Goal: Task Accomplishment & Management: Use online tool/utility

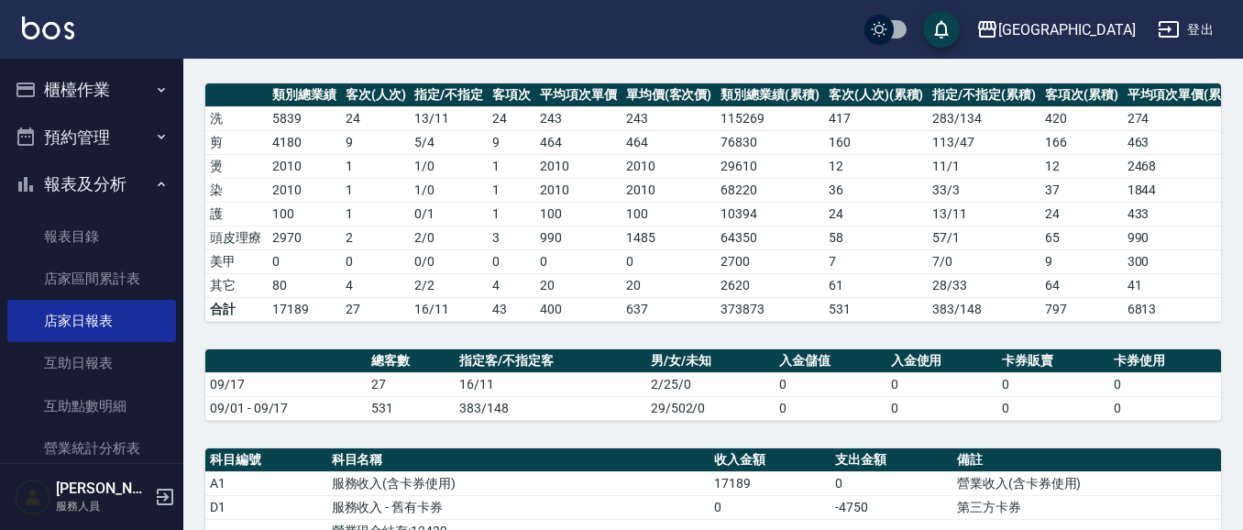
scroll to position [238, 0]
click at [106, 94] on button "櫃檯作業" at bounding box center [91, 90] width 169 height 48
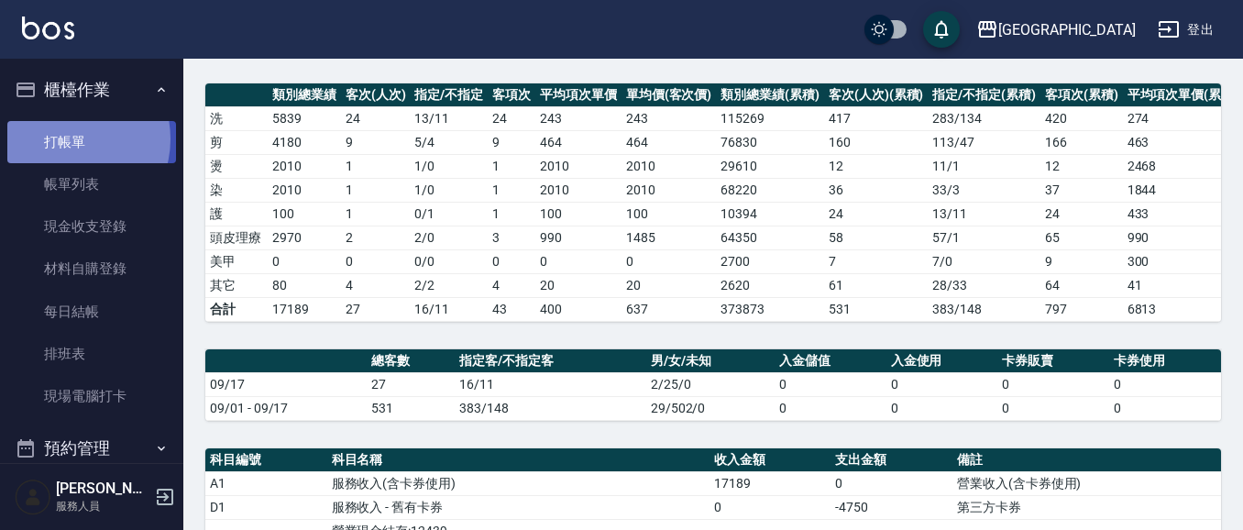
click at [69, 138] on link "打帳單" at bounding box center [91, 142] width 169 height 42
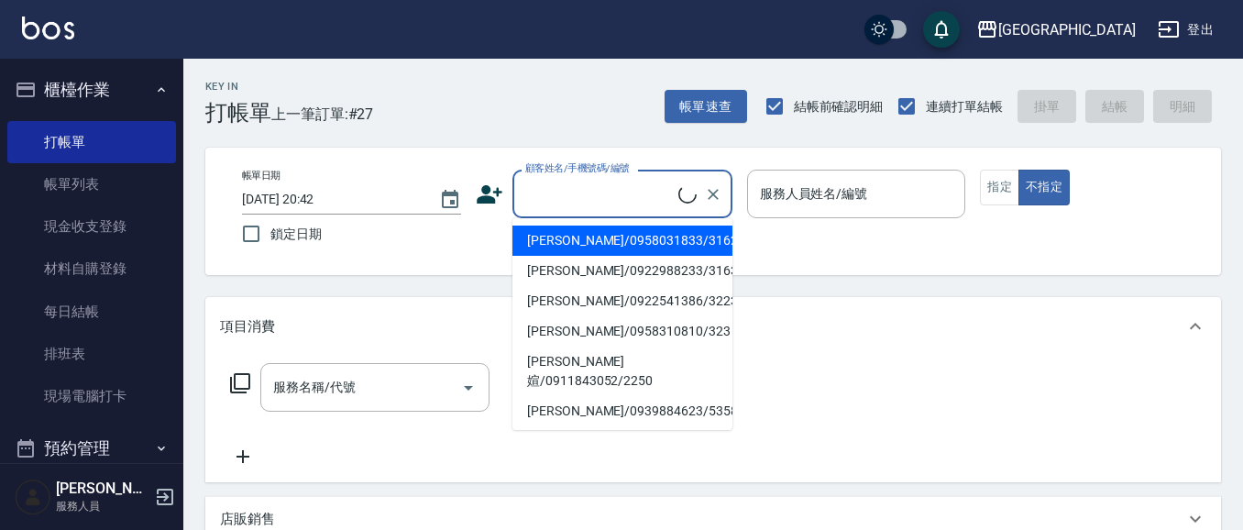
drag, startPoint x: 576, startPoint y: 201, endPoint x: 548, endPoint y: 182, distance: 33.6
click at [571, 198] on input "顧客姓名/手機號碼/編號" at bounding box center [600, 194] width 158 height 32
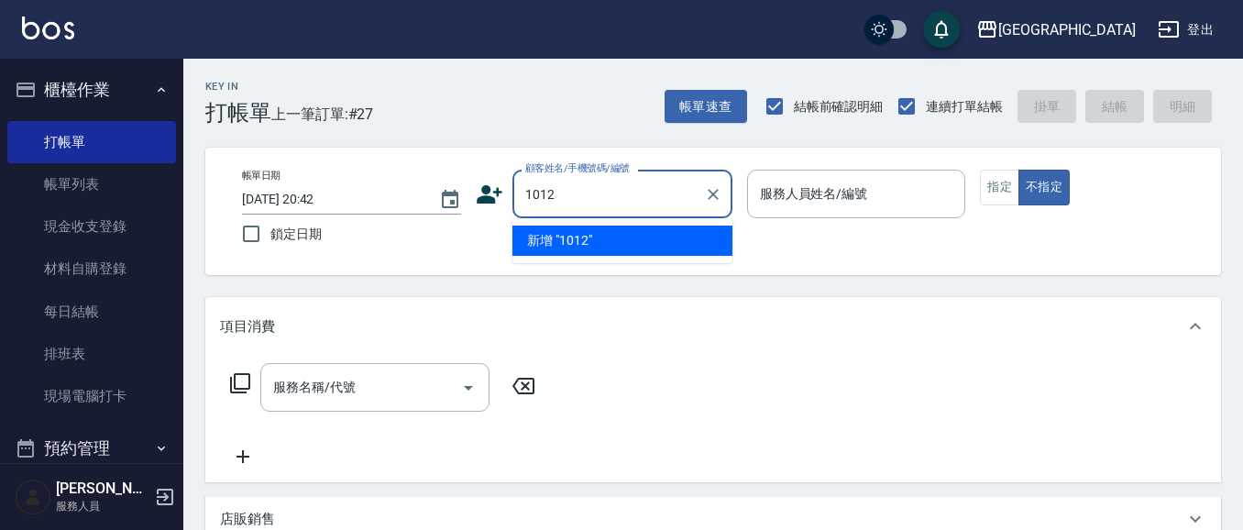
type input "1012"
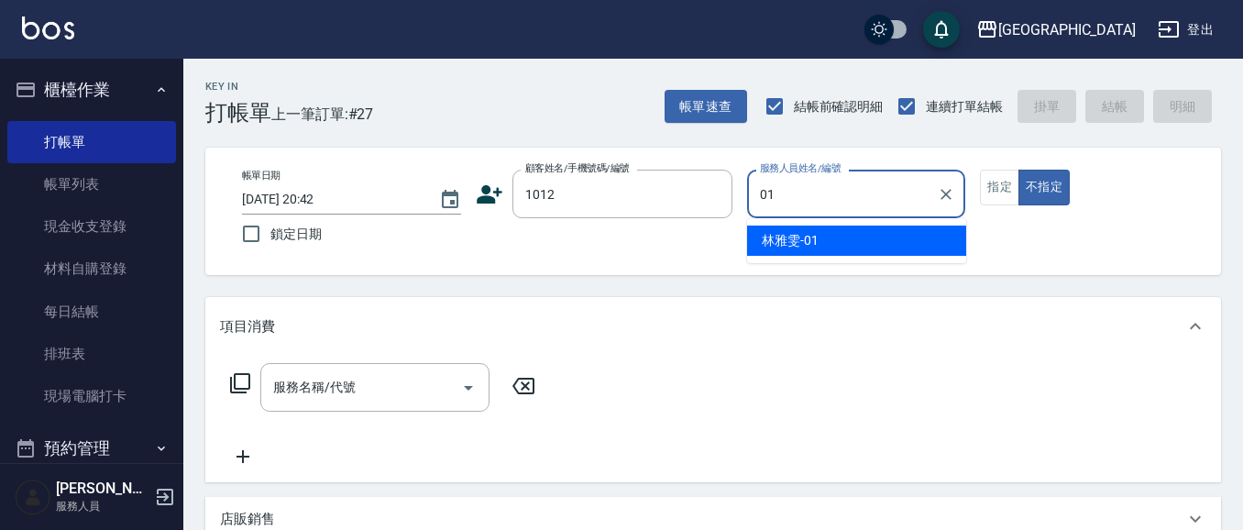
type input "[PERSON_NAME]-01"
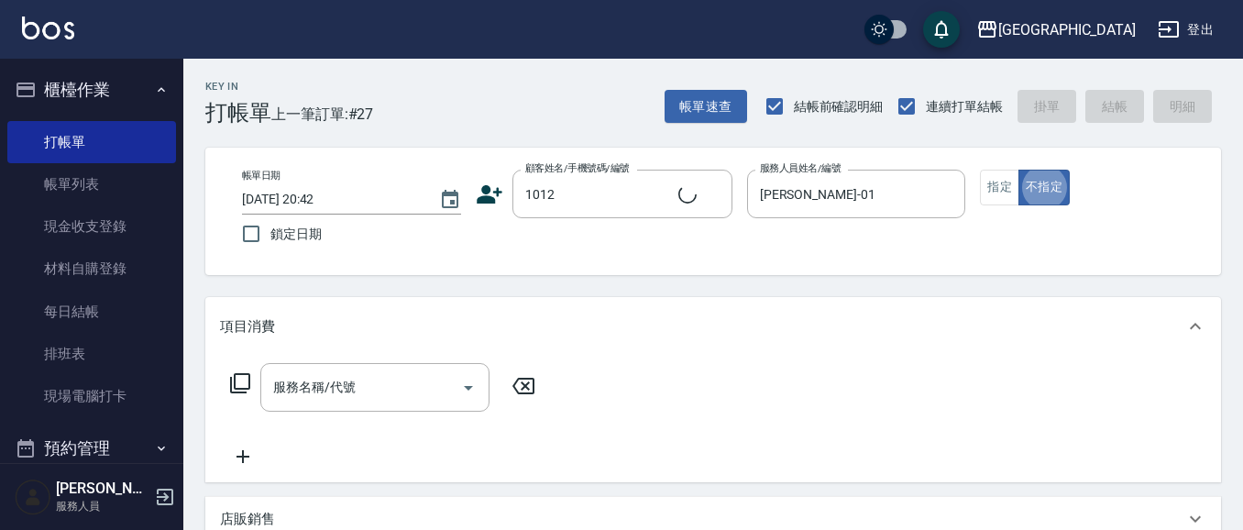
type button "false"
type input "[PERSON_NAME]/0927766767/1012"
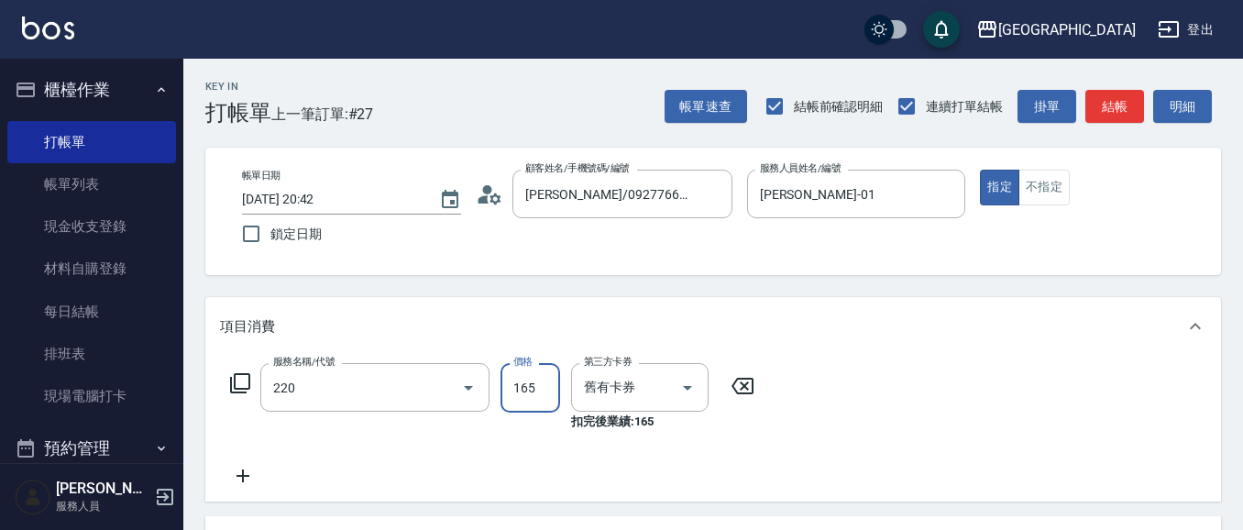
type input "洗髮卡券(165)(220)"
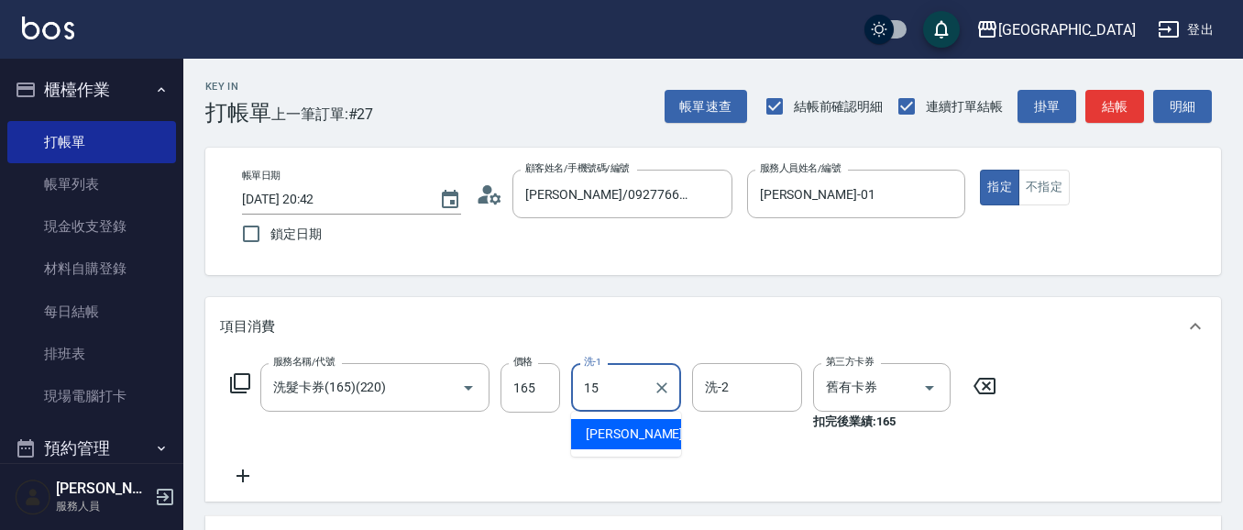
type input "[PERSON_NAME]-15"
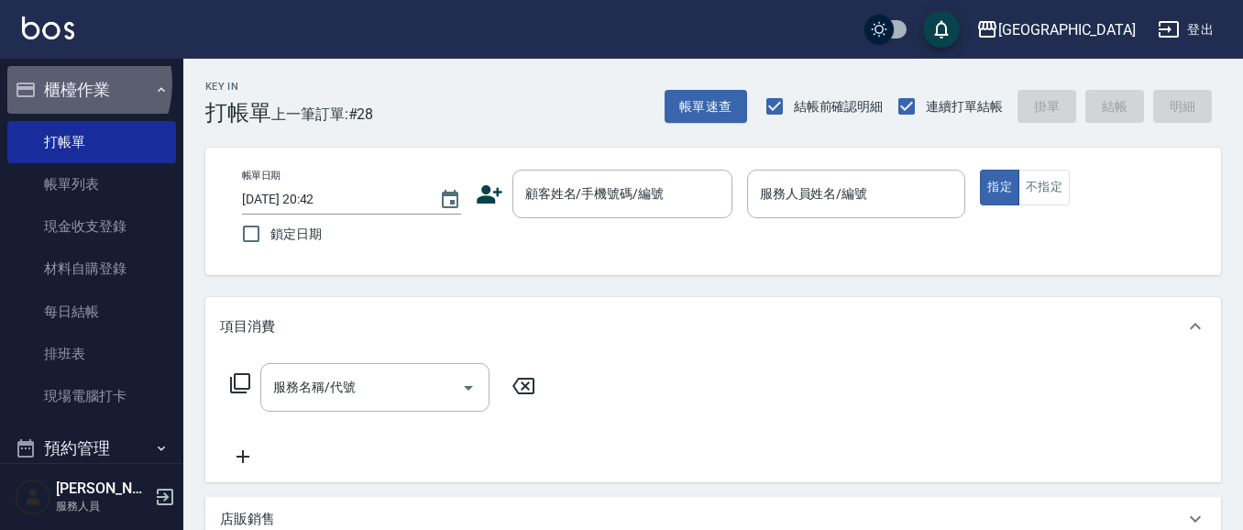
click at [63, 84] on button "櫃檯作業" at bounding box center [91, 90] width 169 height 48
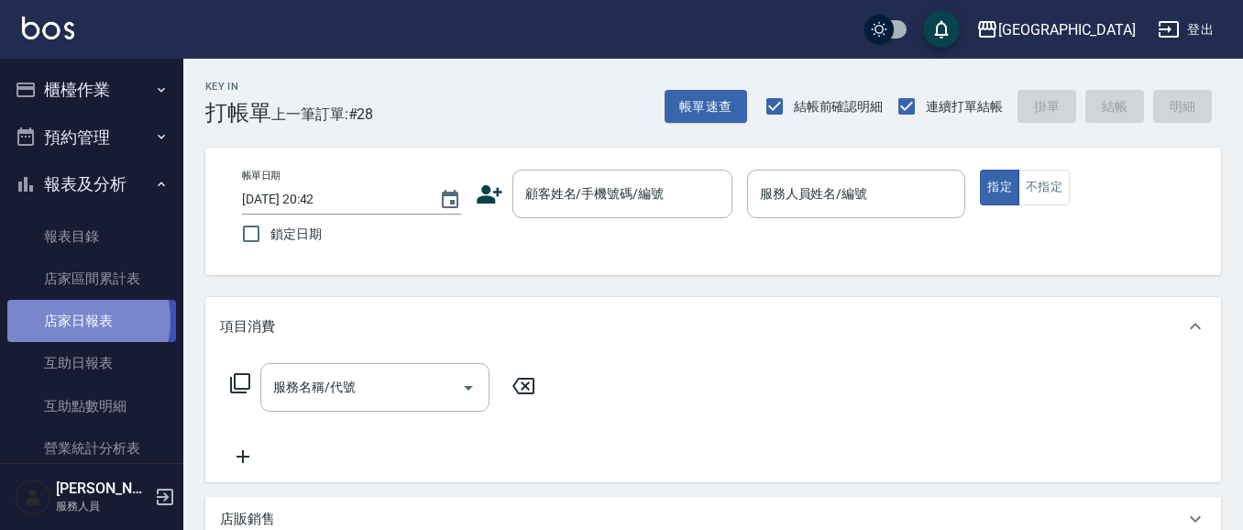
click at [69, 320] on link "店家日報表" at bounding box center [91, 321] width 169 height 42
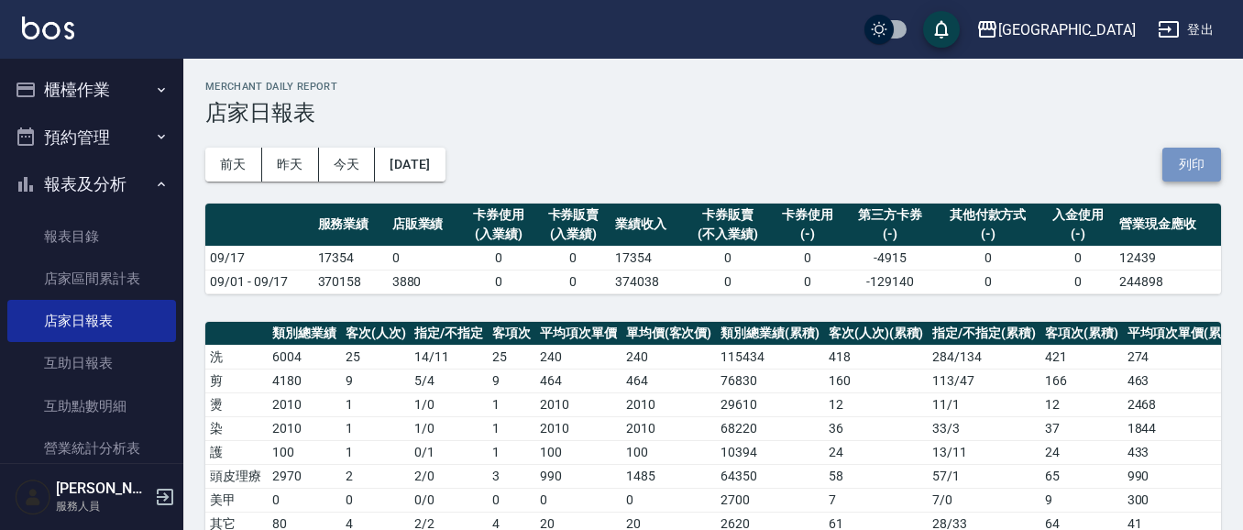
click at [1207, 157] on button "列印" at bounding box center [1192, 165] width 59 height 34
click at [105, 173] on button "報表及分析" at bounding box center [91, 184] width 169 height 48
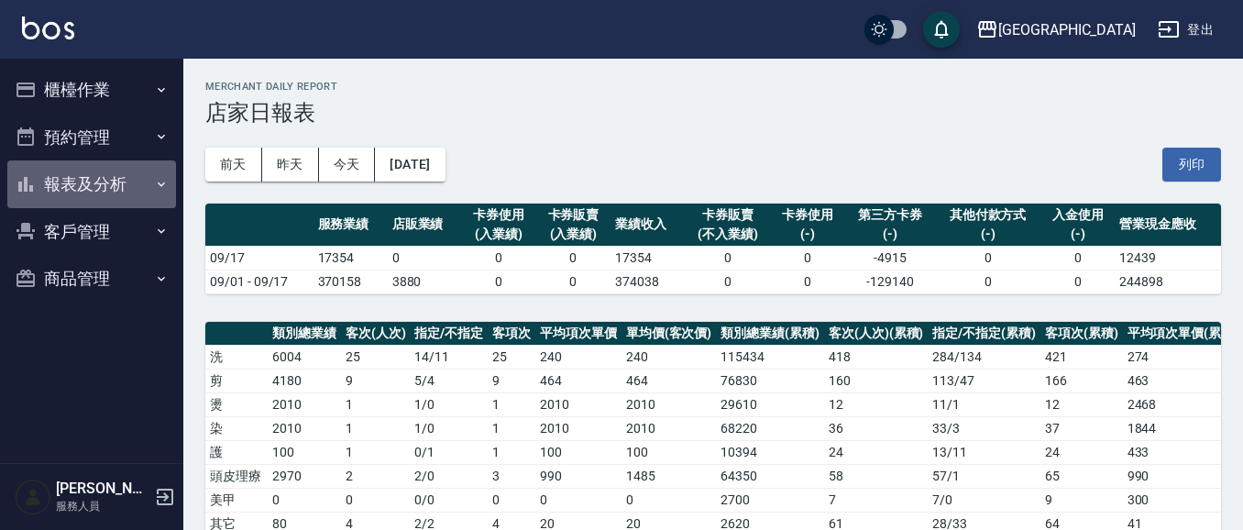
click at [106, 190] on button "報表及分析" at bounding box center [91, 184] width 169 height 48
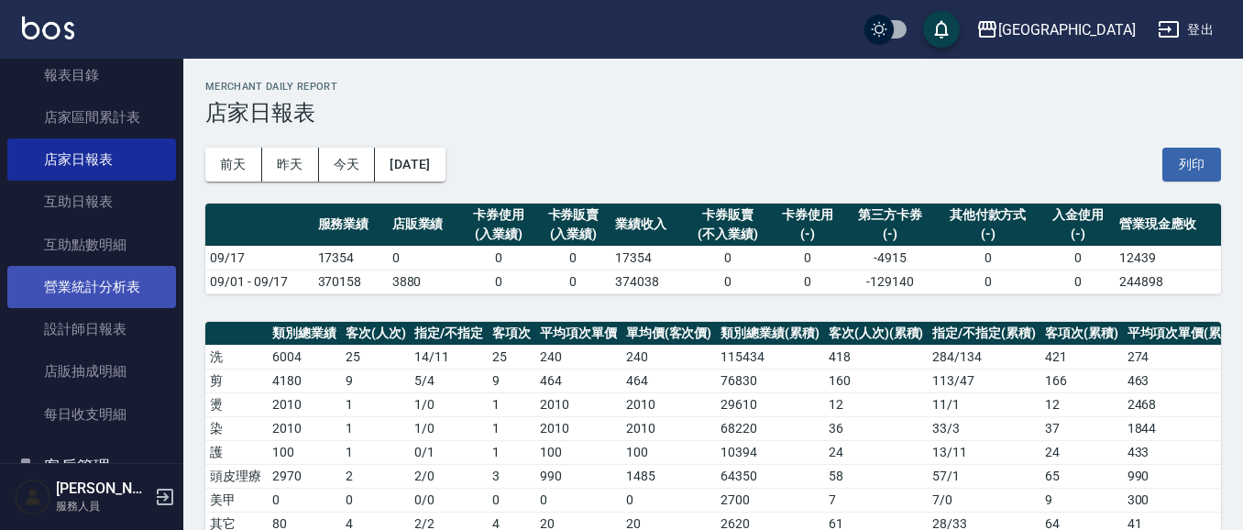
scroll to position [182, 0]
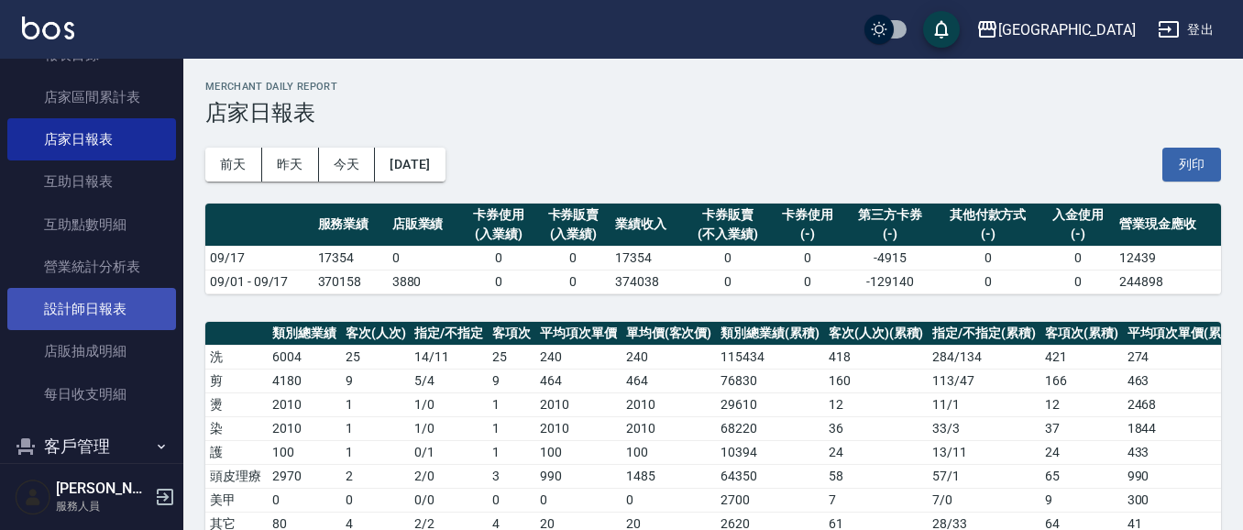
click at [113, 309] on link "設計師日報表" at bounding box center [91, 309] width 169 height 42
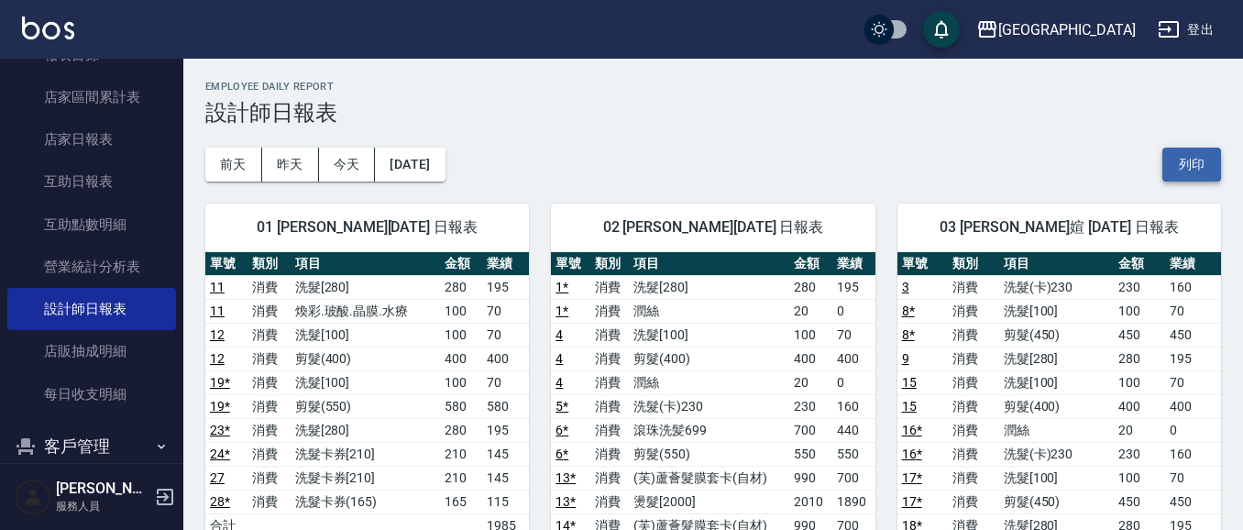
click at [1188, 177] on button "列印" at bounding box center [1192, 165] width 59 height 34
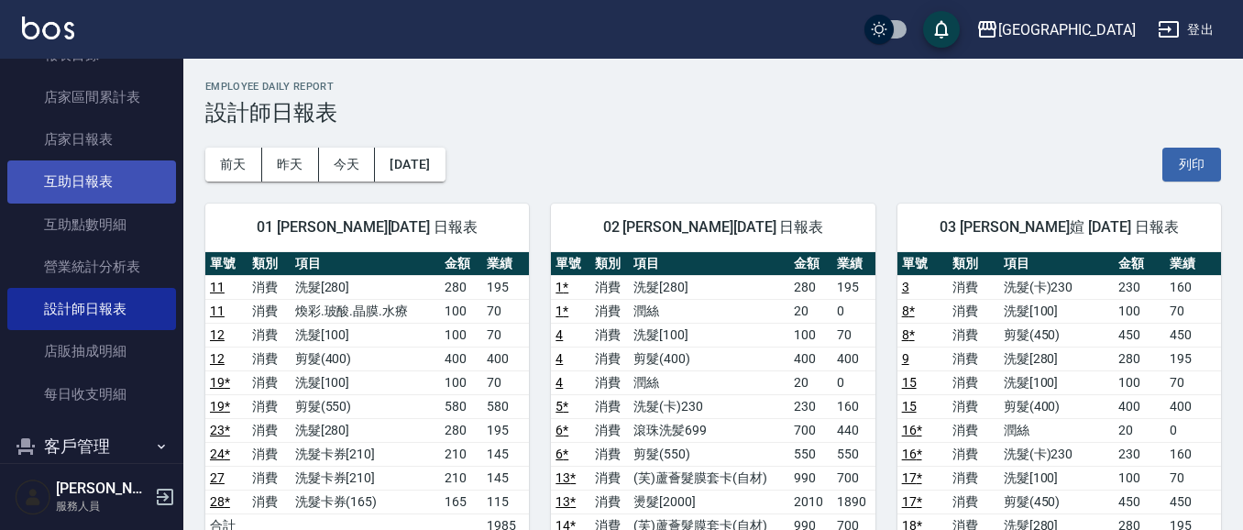
click at [91, 187] on link "互助日報表" at bounding box center [91, 181] width 169 height 42
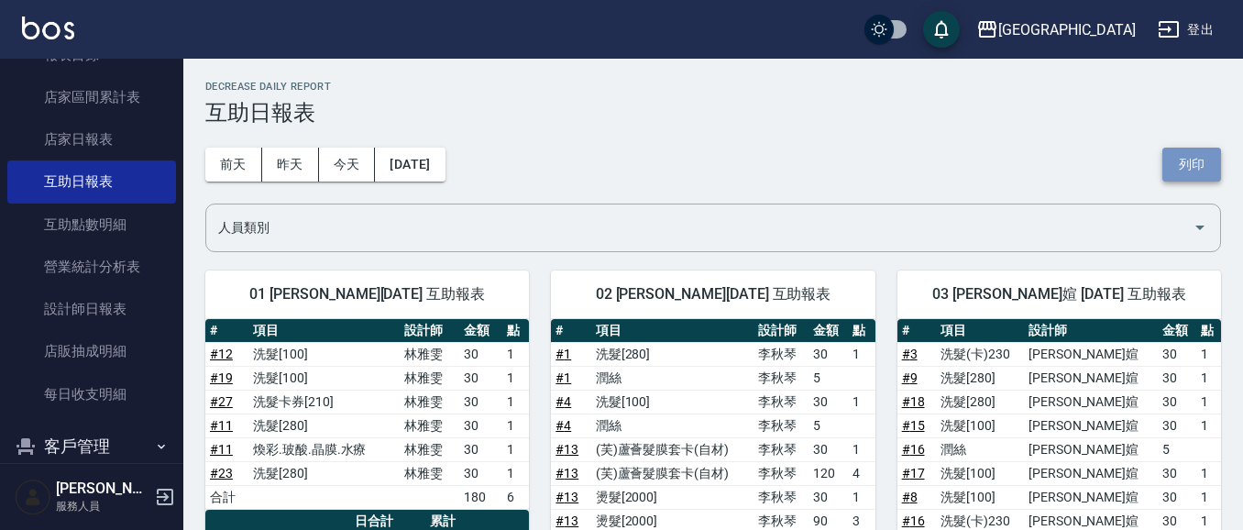
click at [1172, 171] on button "列印" at bounding box center [1192, 165] width 59 height 34
